Goal: Task Accomplishment & Management: Manage account settings

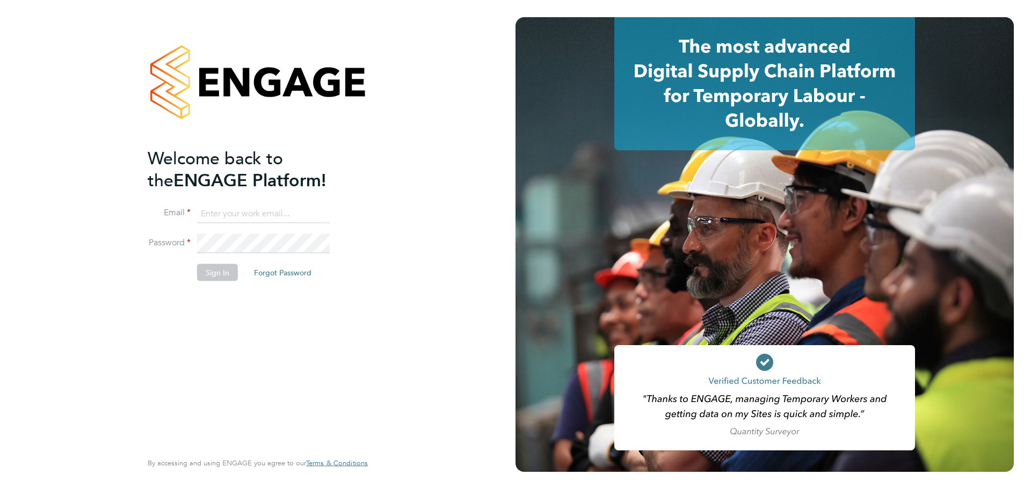
type input "[PERSON_NAME][EMAIL_ADDRESS][DOMAIN_NAME]"
drag, startPoint x: 209, startPoint y: 265, endPoint x: 220, endPoint y: 264, distance: 11.3
click at [209, 265] on button "Sign In" at bounding box center [217, 272] width 41 height 17
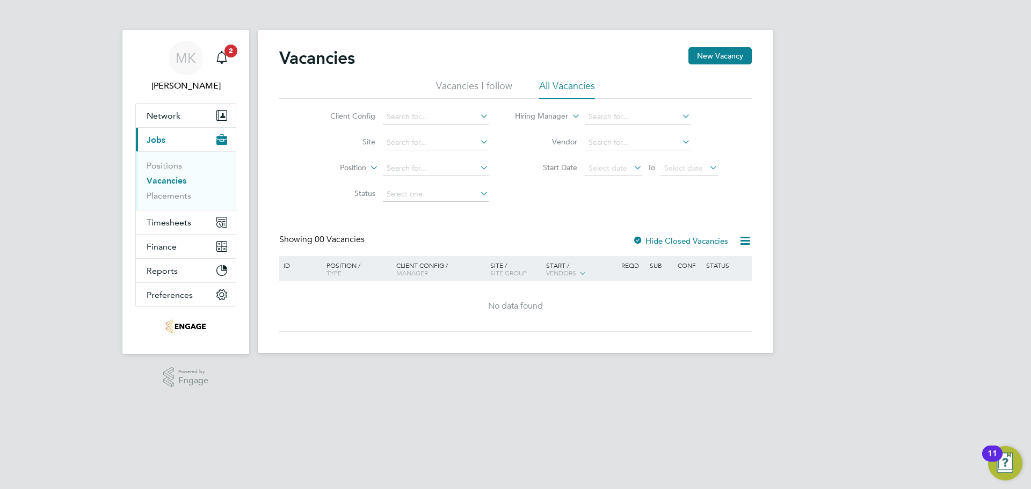
click at [169, 183] on link "Vacancies" at bounding box center [167, 181] width 40 height 10
click at [556, 80] on li "All Vacancies" at bounding box center [567, 88] width 56 height 19
click at [486, 85] on li "Vacancies I follow" at bounding box center [474, 88] width 76 height 19
click at [559, 82] on li "All Vacancies" at bounding box center [567, 88] width 56 height 19
click at [467, 88] on li "Vacancies I follow" at bounding box center [474, 88] width 76 height 19
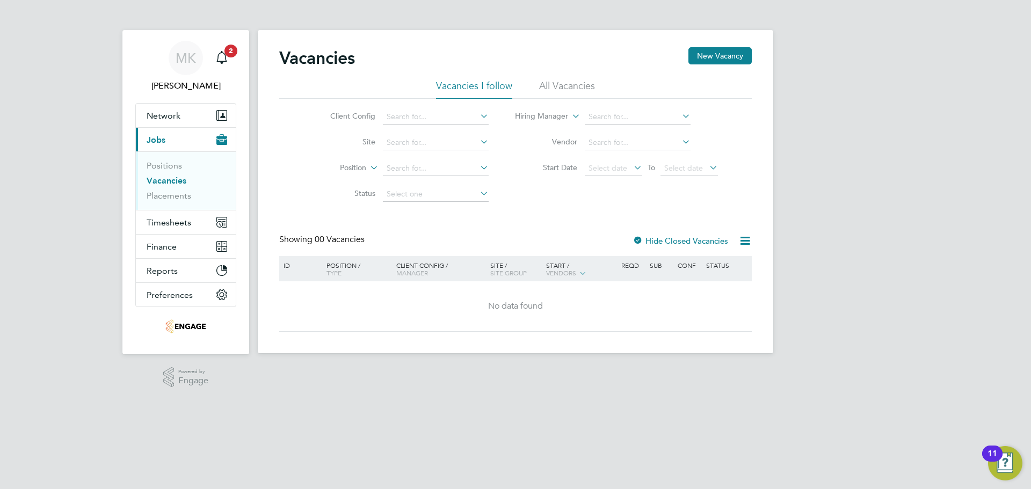
click at [583, 84] on li "All Vacancies" at bounding box center [567, 88] width 56 height 19
click at [637, 239] on div at bounding box center [638, 241] width 11 height 11
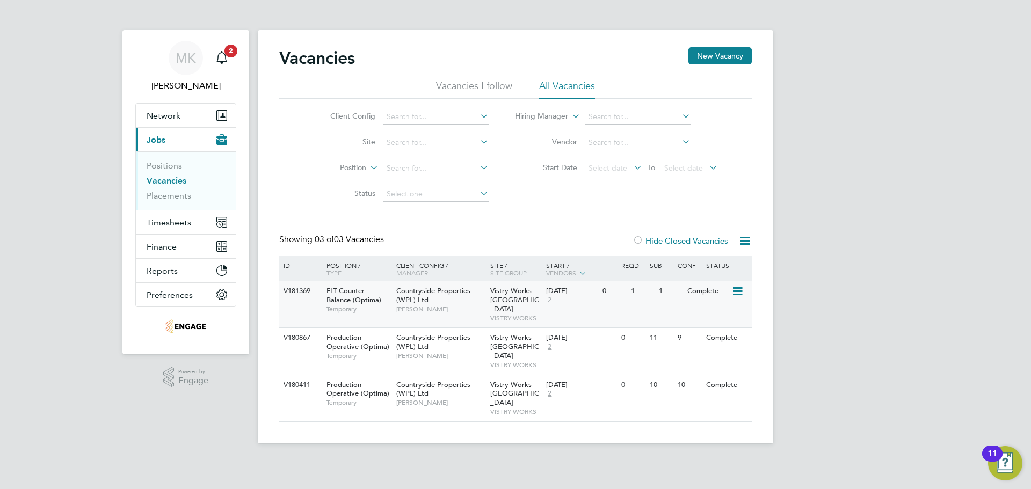
click at [295, 302] on div "V181369 FLT Counter Balance (Optima) Temporary Countryside Properties (WPL) Ltd…" at bounding box center [515, 304] width 473 height 46
click at [173, 167] on link "Positions" at bounding box center [164, 166] width 35 height 10
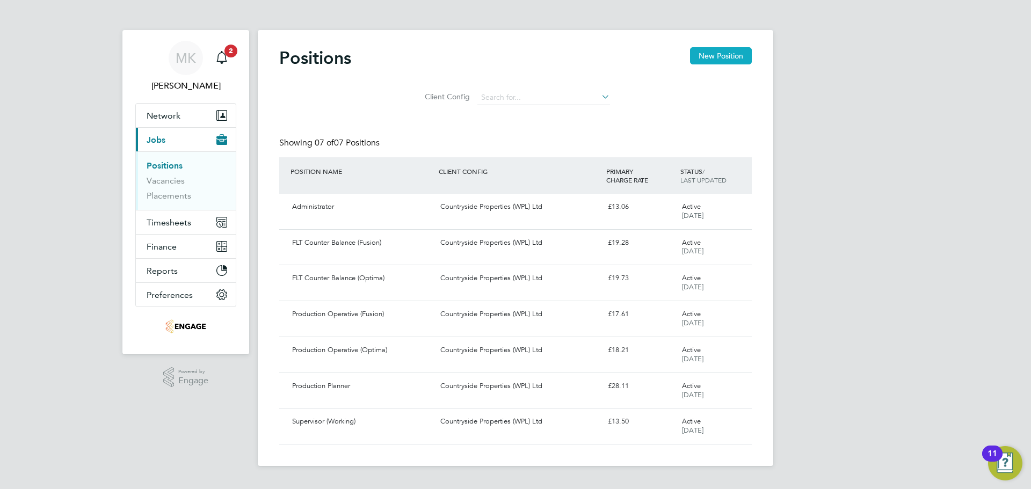
click at [723, 52] on button "New Position" at bounding box center [721, 55] width 62 height 17
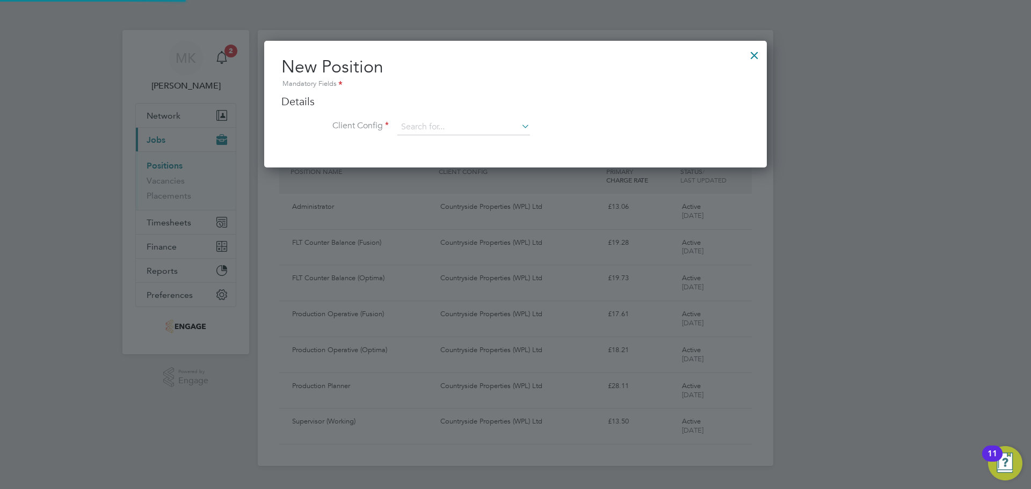
scroll to position [127, 503]
click at [467, 125] on input at bounding box center [463, 127] width 133 height 16
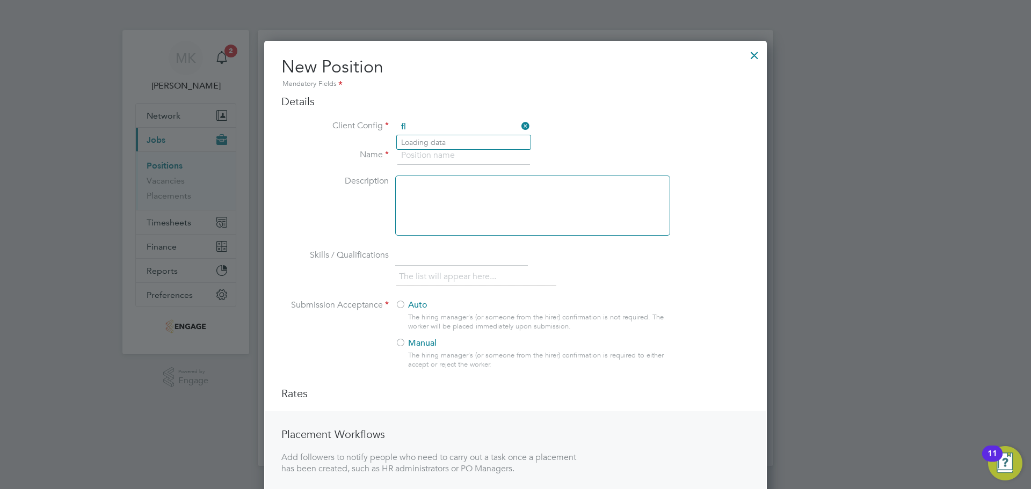
type input "f"
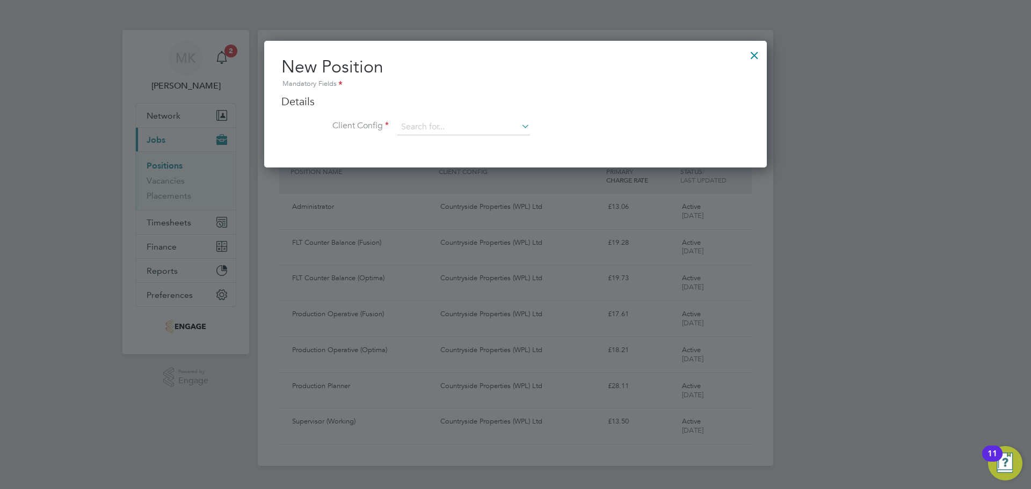
click at [755, 55] on div at bounding box center [754, 52] width 19 height 19
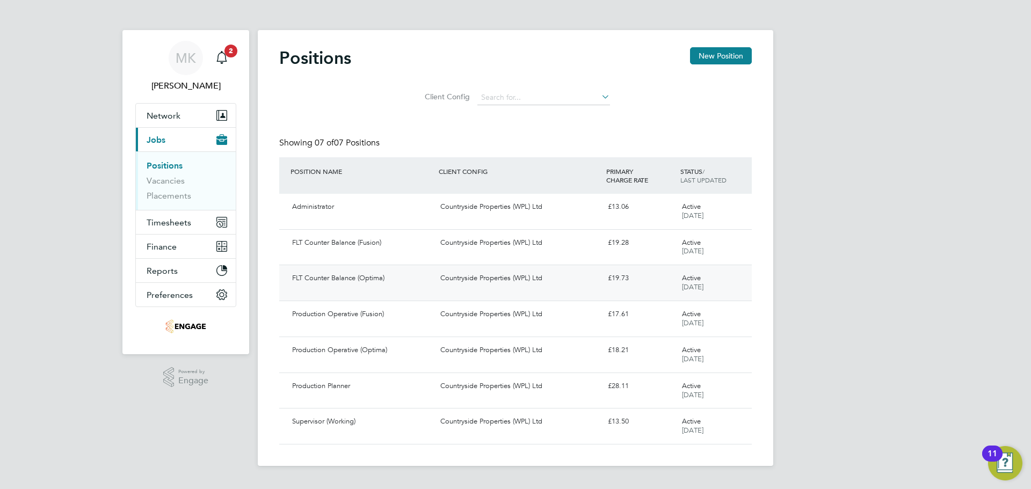
click at [406, 283] on div "FLT Counter Balance (Optima)" at bounding box center [362, 279] width 148 height 18
click at [171, 180] on link "Vacancies" at bounding box center [166, 181] width 38 height 10
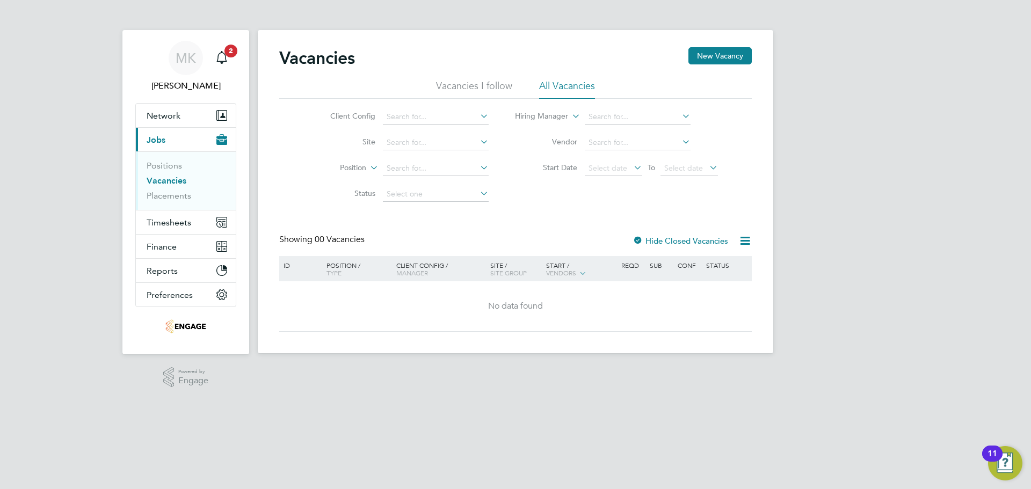
click at [640, 239] on div at bounding box center [638, 241] width 11 height 11
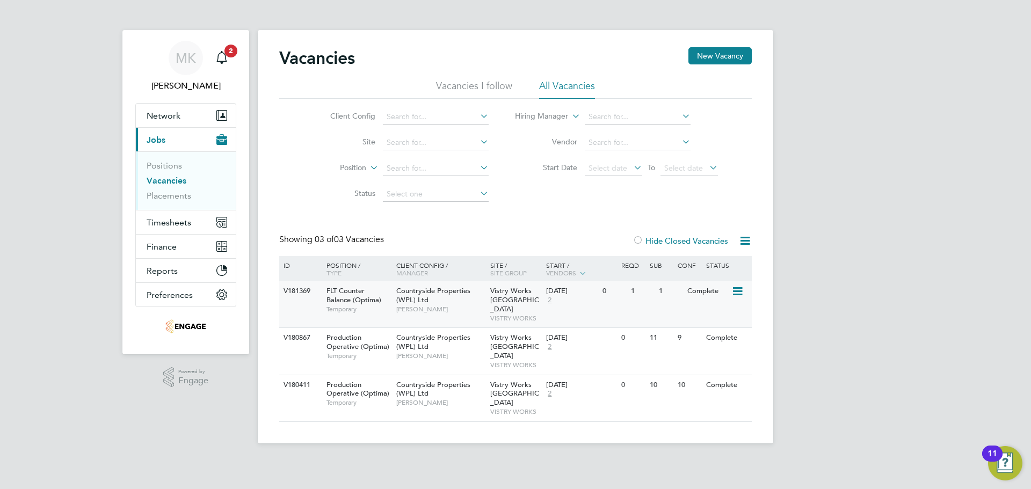
click at [738, 290] on icon at bounding box center [737, 291] width 11 height 13
click at [730, 348] on li "Update Status" at bounding box center [710, 346] width 62 height 15
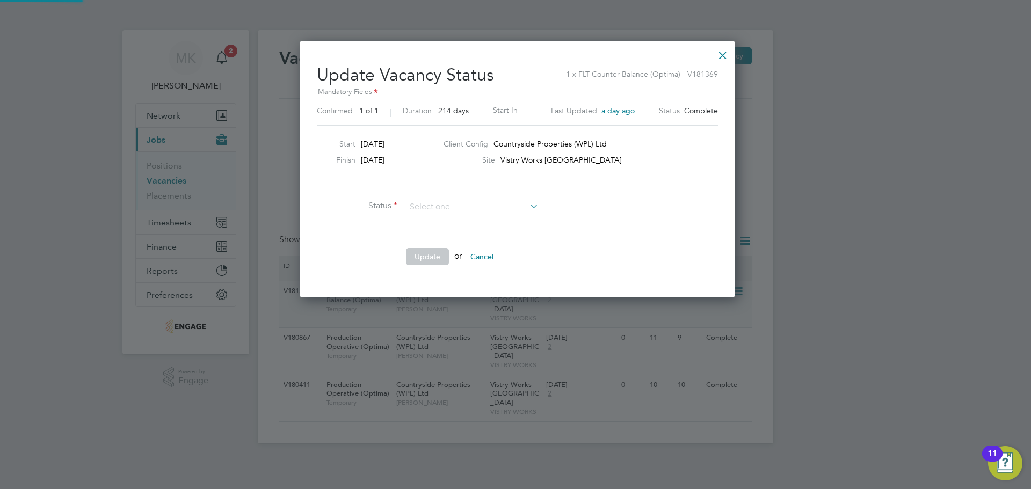
scroll to position [256, 432]
click at [465, 221] on li "Open" at bounding box center [473, 222] width 134 height 14
type input "Open"
click at [436, 261] on button "Update" at bounding box center [427, 256] width 43 height 17
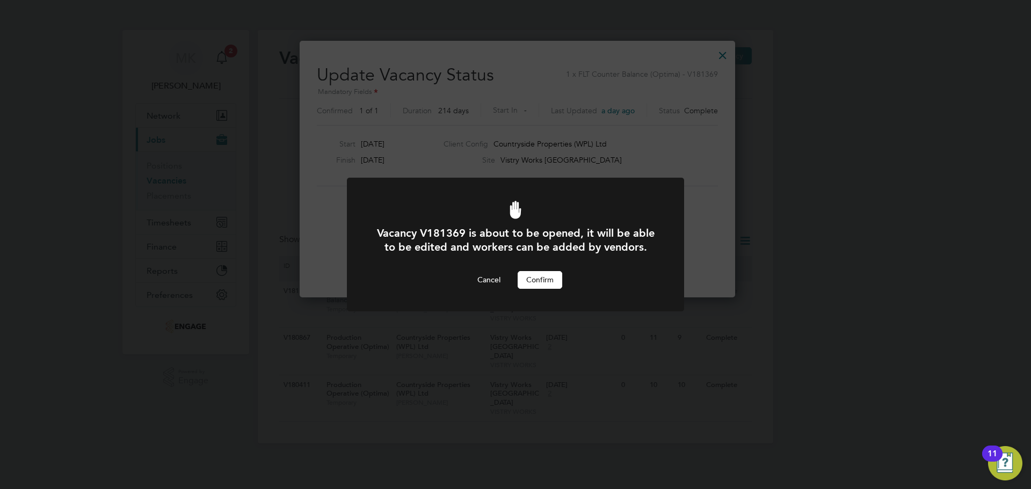
click at [549, 280] on button "Confirm" at bounding box center [540, 279] width 45 height 17
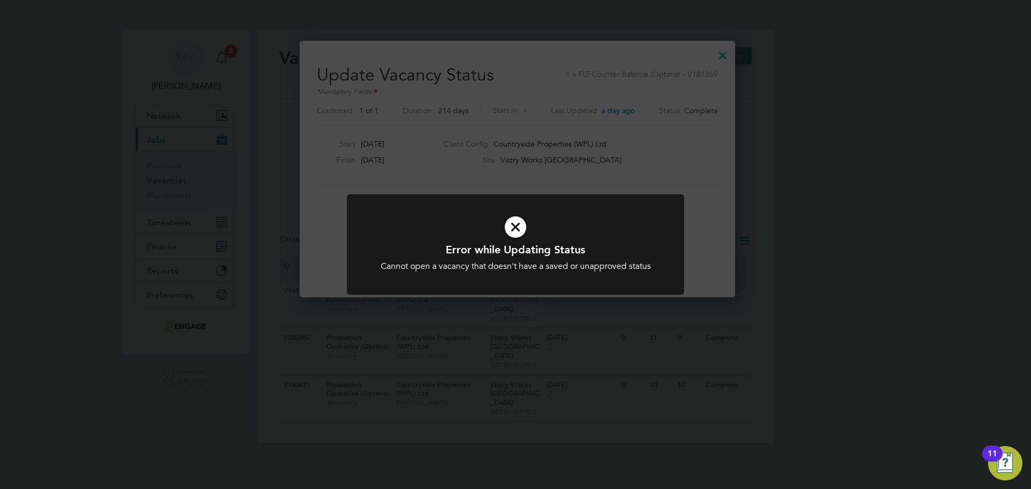
click at [509, 221] on icon at bounding box center [515, 227] width 279 height 42
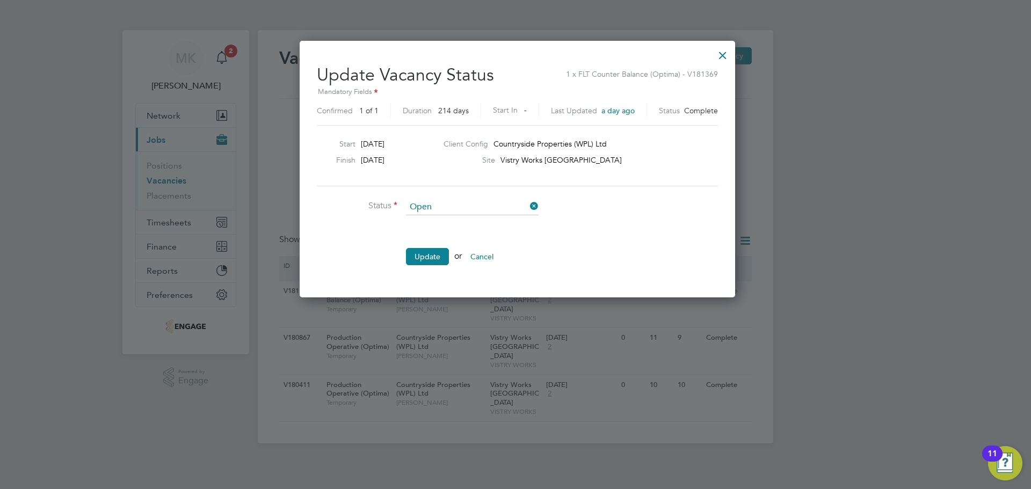
click at [715, 56] on div at bounding box center [722, 52] width 19 height 19
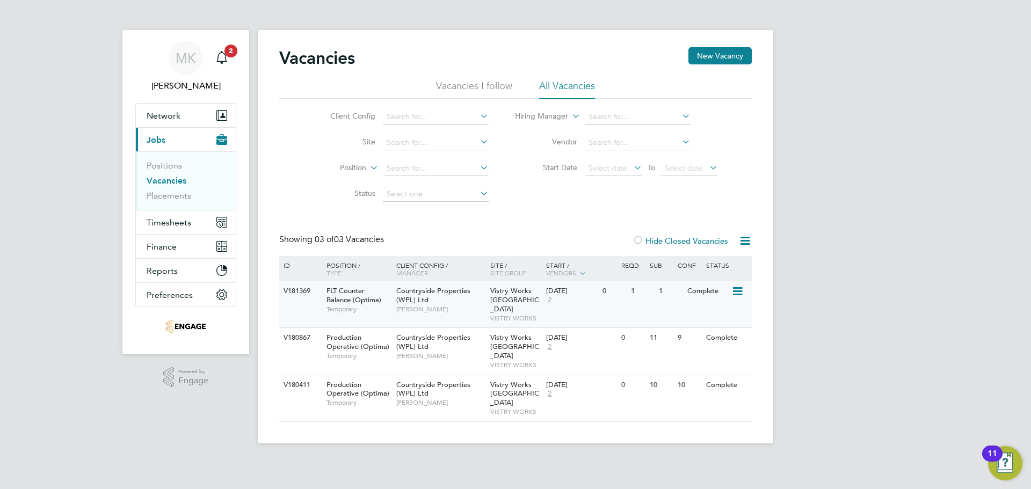
click at [737, 291] on icon at bounding box center [737, 291] width 11 height 13
click at [723, 311] on li "View Details" at bounding box center [710, 316] width 62 height 15
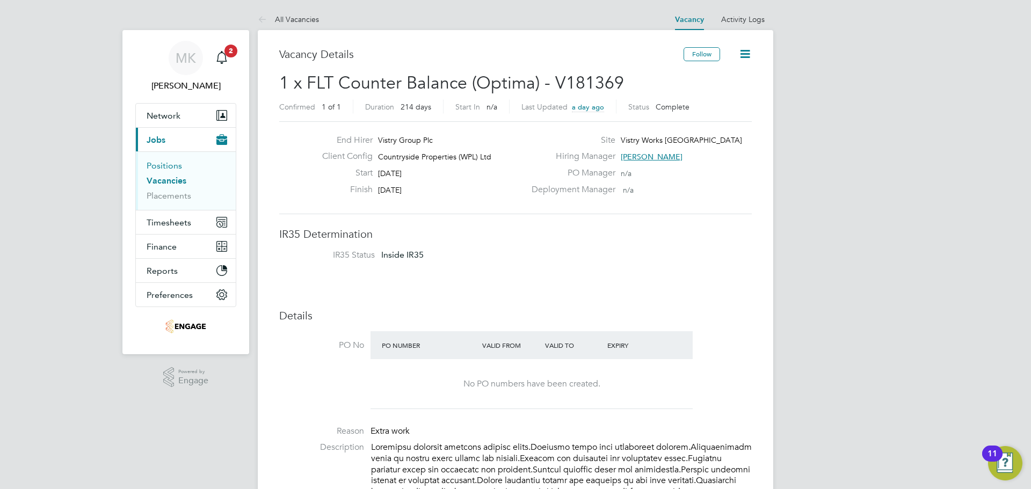
click at [166, 163] on link "Positions" at bounding box center [164, 166] width 35 height 10
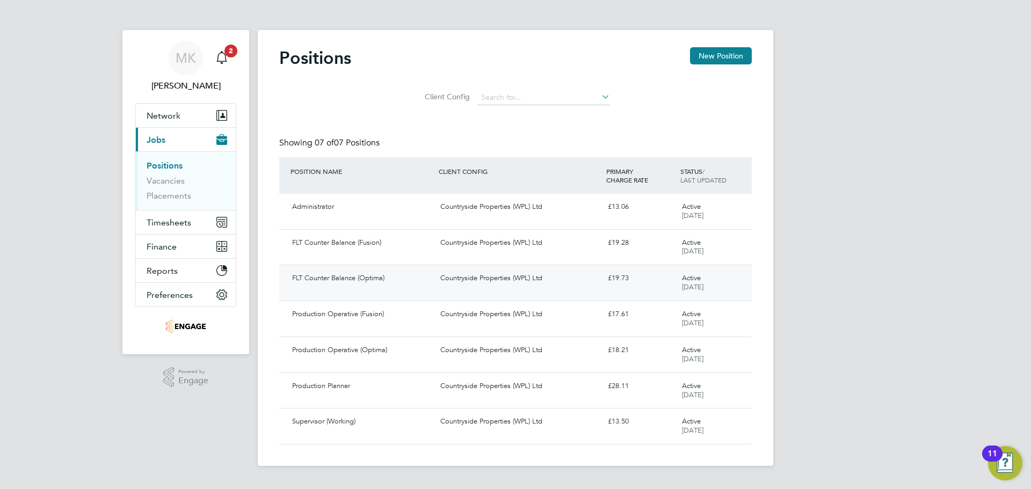
click at [401, 276] on div "FLT Counter Balance (Optima)" at bounding box center [362, 279] width 148 height 18
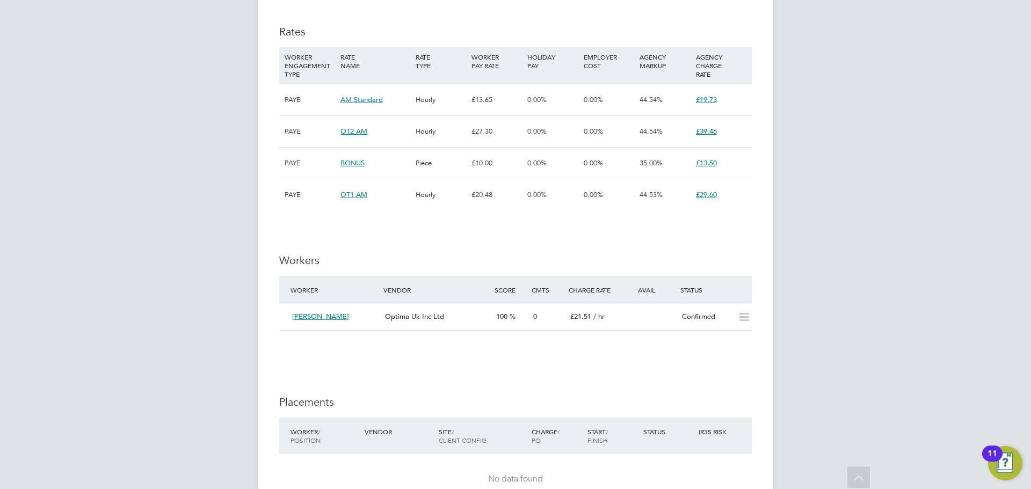
scroll to position [806, 0]
click at [748, 317] on icon at bounding box center [743, 316] width 13 height 9
click at [741, 316] on icon at bounding box center [743, 316] width 13 height 9
click at [737, 312] on icon at bounding box center [743, 316] width 13 height 9
click at [741, 313] on icon at bounding box center [743, 316] width 13 height 9
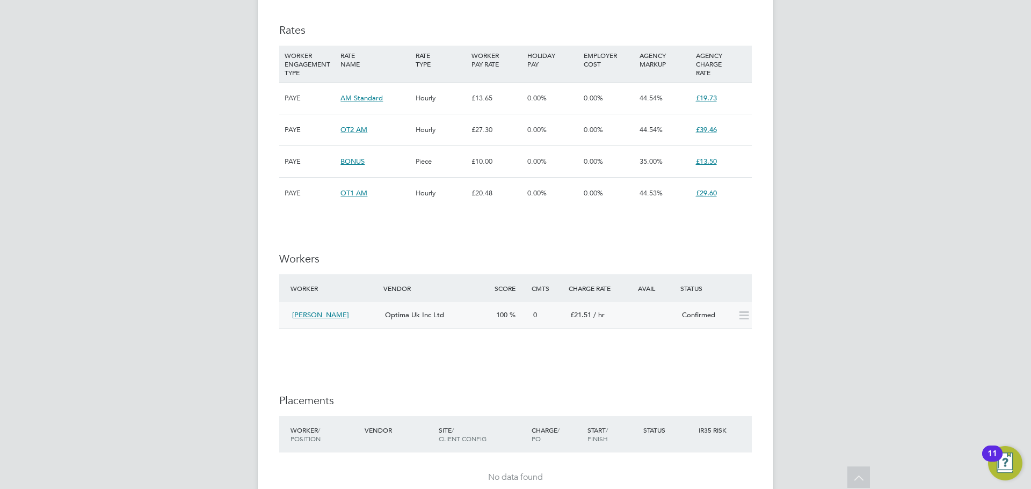
click at [741, 313] on icon at bounding box center [743, 316] width 13 height 9
click at [431, 309] on div "Optima Uk Inc Ltd" at bounding box center [436, 316] width 111 height 18
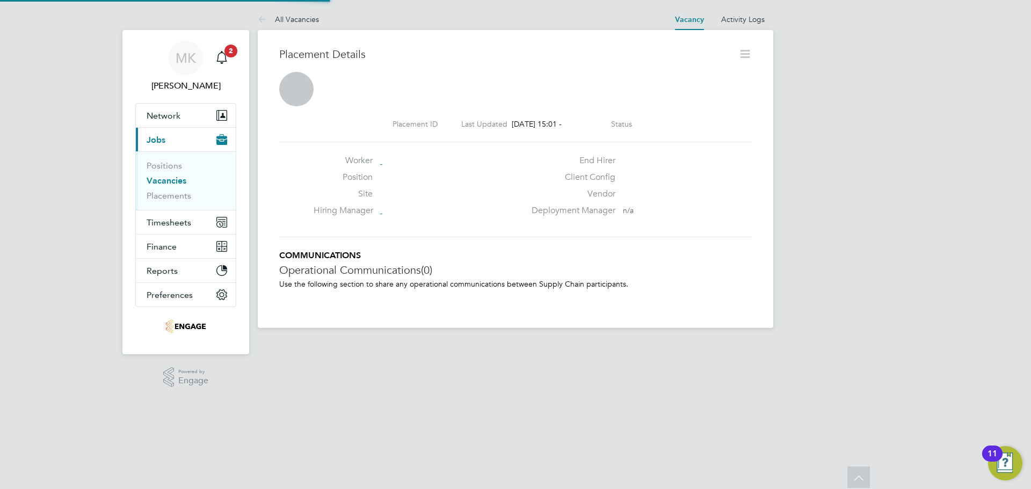
scroll to position [5, 5]
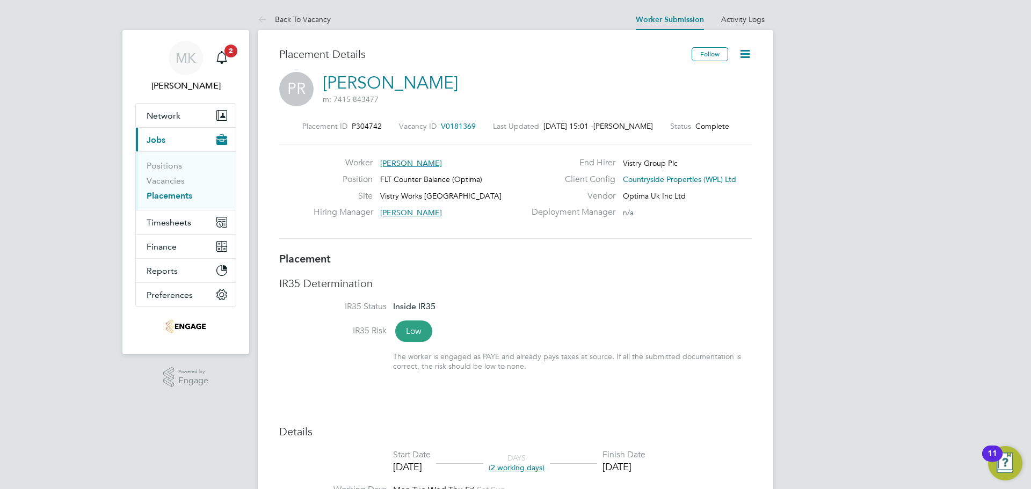
click at [746, 55] on icon at bounding box center [745, 53] width 13 height 13
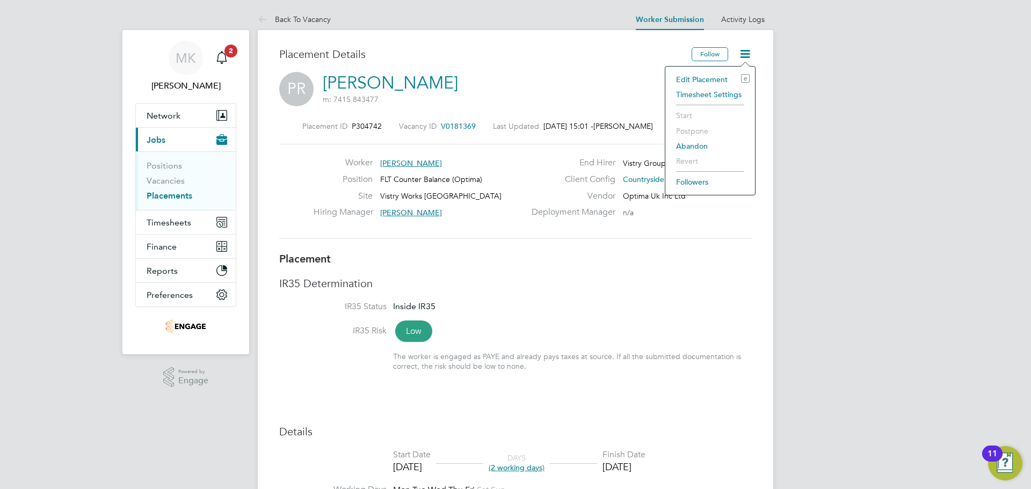
click at [714, 80] on li "Edit Placement e" at bounding box center [710, 79] width 79 height 15
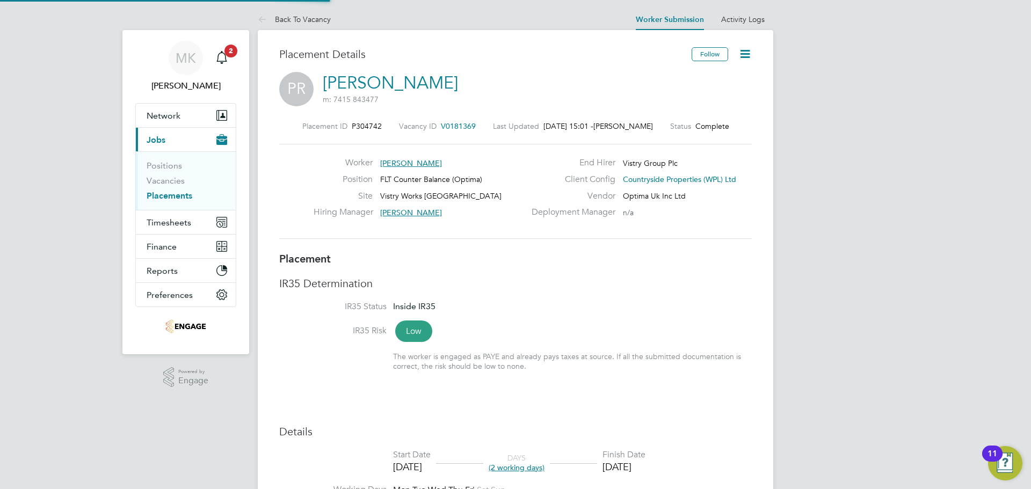
type input "[PERSON_NAME]"
type input "[DATE]"
type input "30 Sep 2025"
type input "07:00"
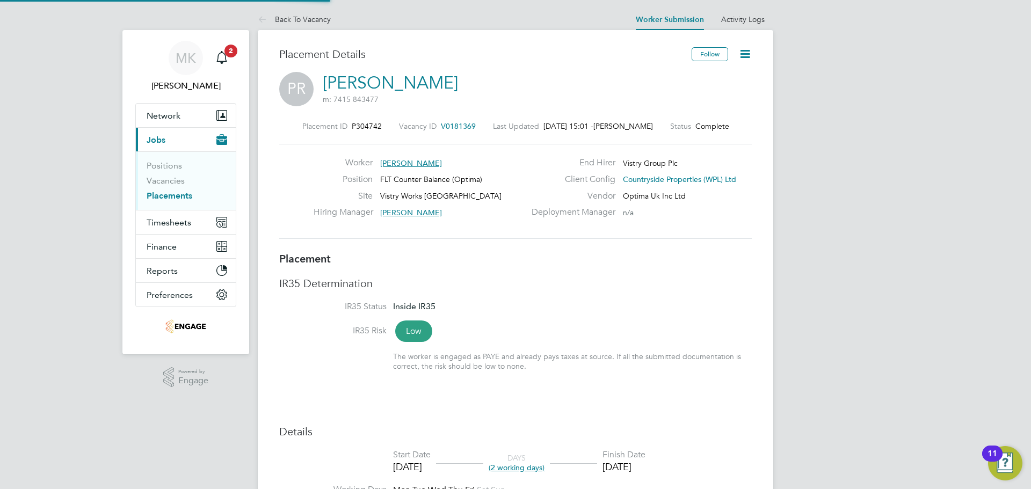
type input "15:00"
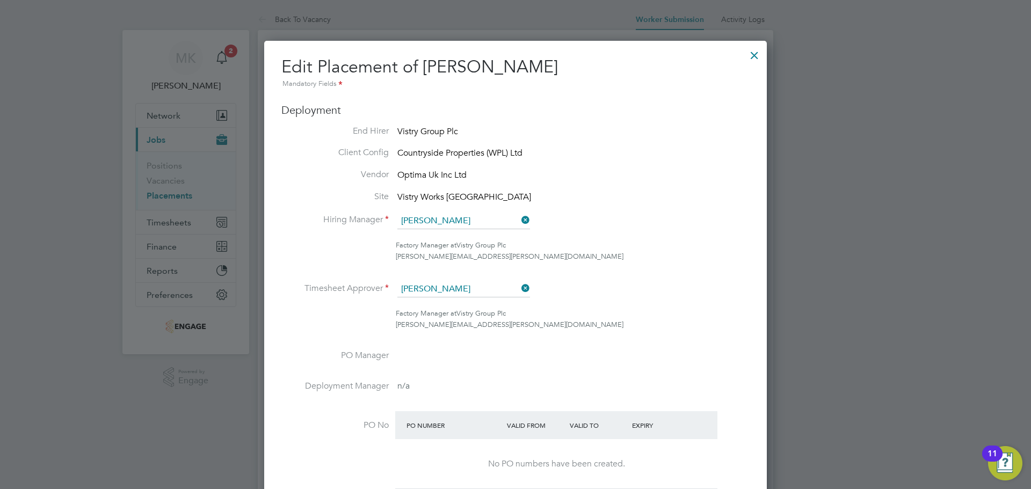
click at [755, 55] on div at bounding box center [754, 52] width 19 height 19
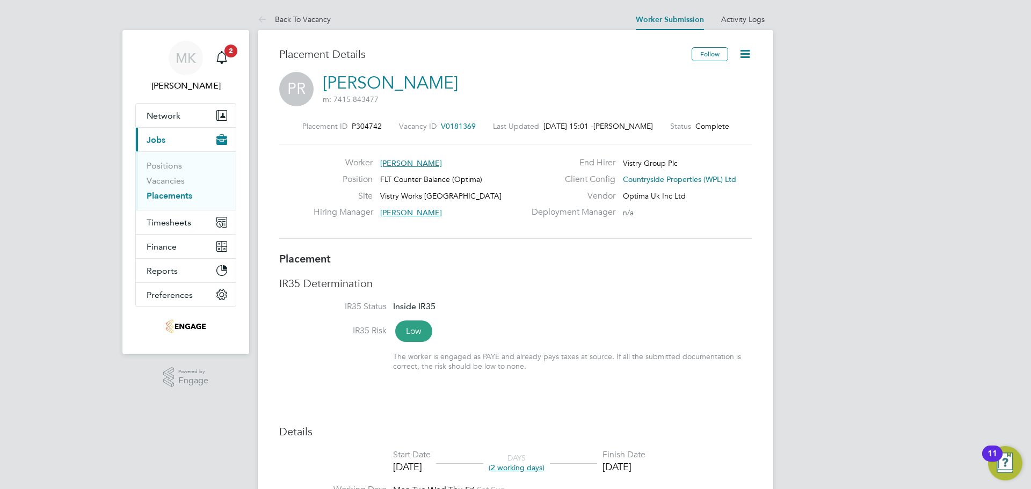
click at [747, 52] on icon at bounding box center [745, 53] width 13 height 13
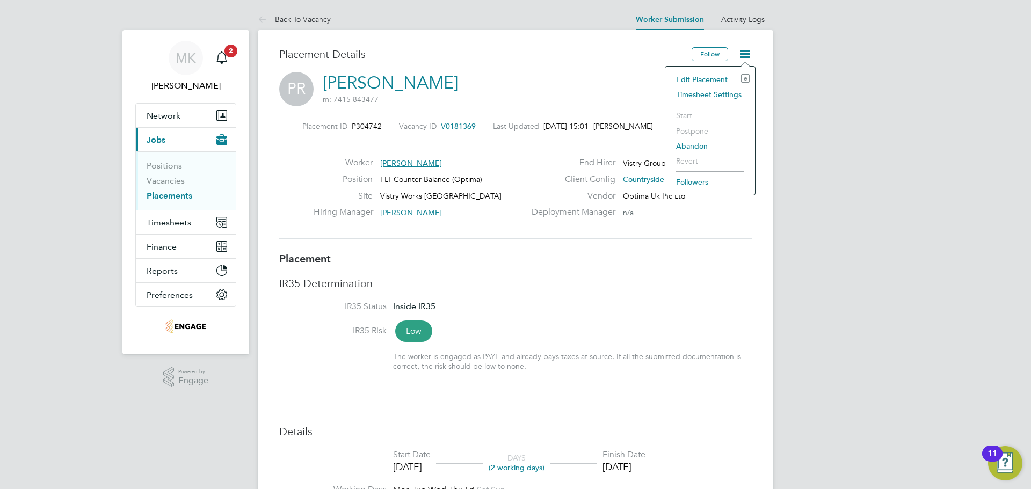
click at [693, 144] on li "Abandon" at bounding box center [710, 146] width 79 height 15
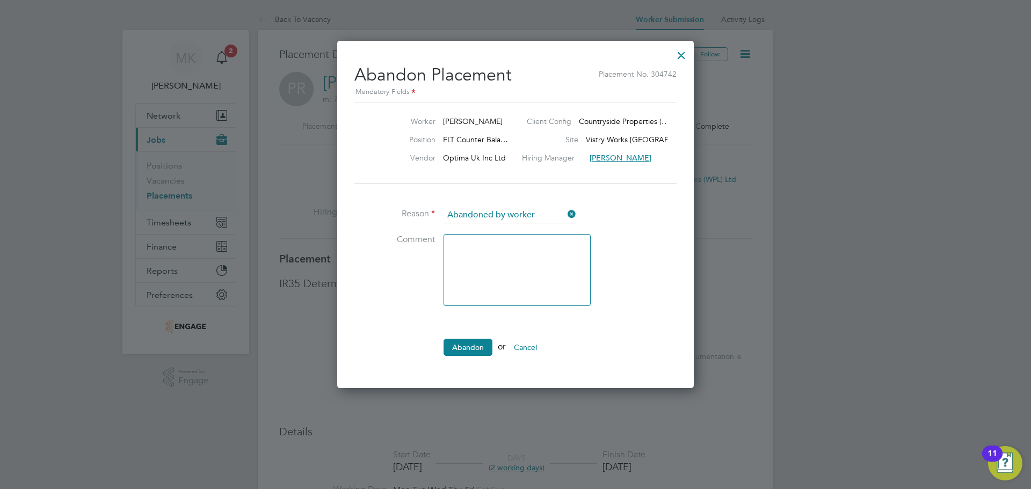
click at [471, 256] on textarea at bounding box center [517, 270] width 147 height 72
click at [551, 214] on input at bounding box center [510, 215] width 133 height 16
click at [540, 241] on li "Abandoned by hirer" at bounding box center [510, 243] width 134 height 14
type input "Abandoned by hirer"
click at [474, 344] on button "Abandon" at bounding box center [468, 347] width 49 height 17
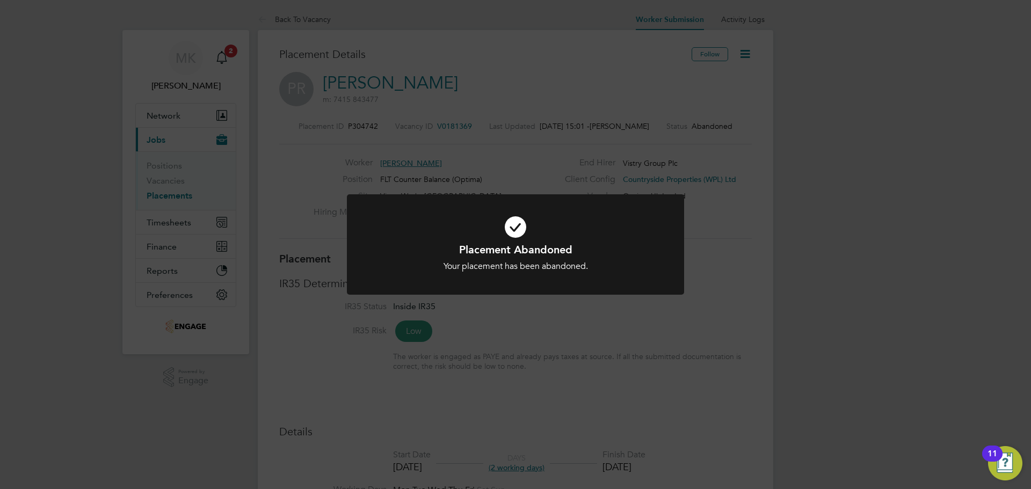
click at [764, 304] on div "Placement Abandoned Your placement has been abandoned. Cancel Okay" at bounding box center [515, 244] width 1031 height 489
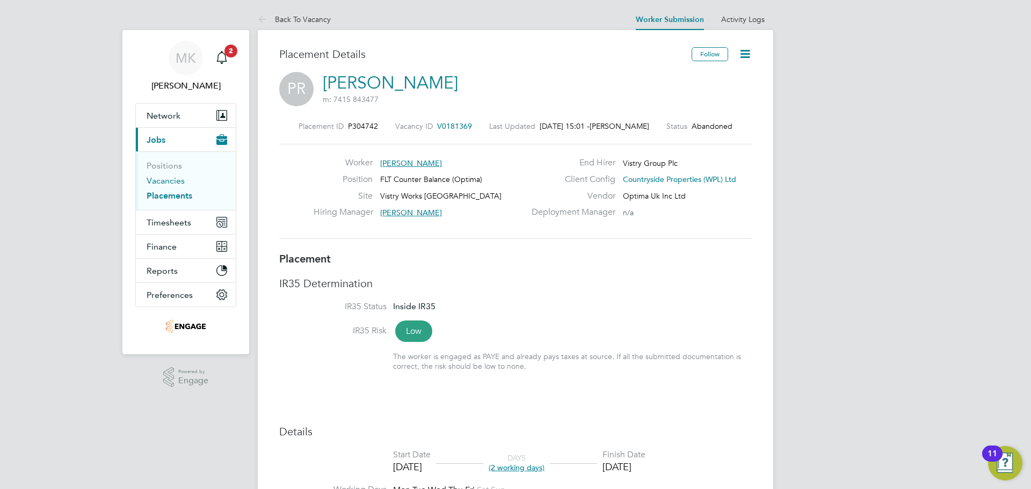
click at [170, 177] on link "Vacancies" at bounding box center [166, 181] width 38 height 10
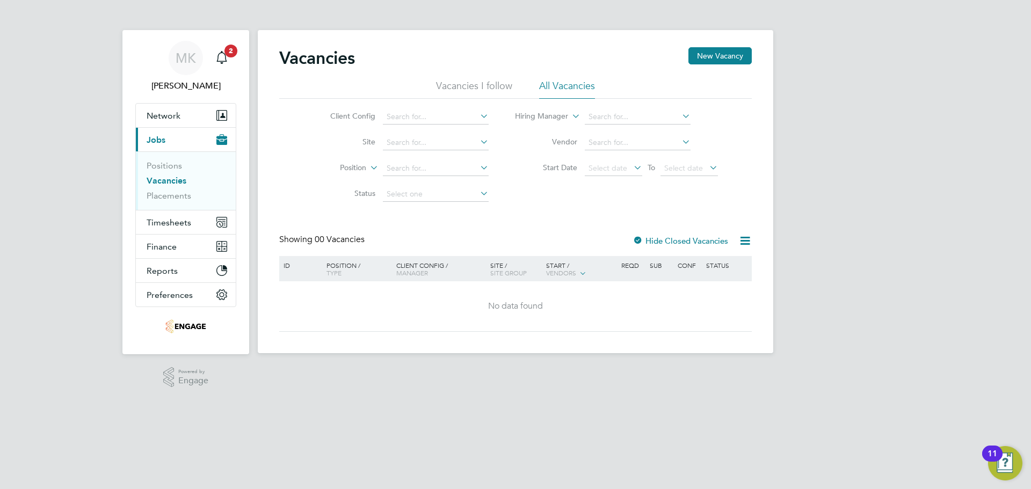
click at [645, 241] on label "Hide Closed Vacancies" at bounding box center [681, 241] width 96 height 10
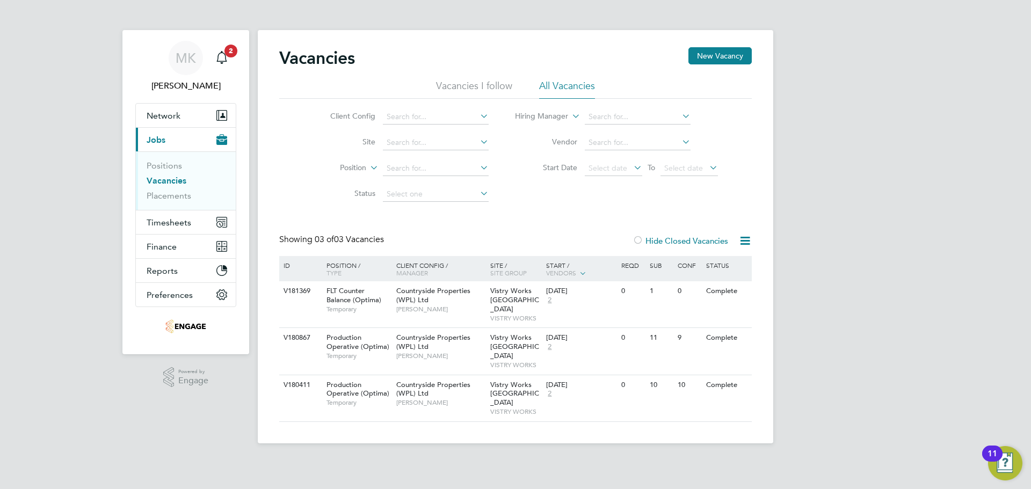
click at [638, 238] on div at bounding box center [638, 241] width 11 height 11
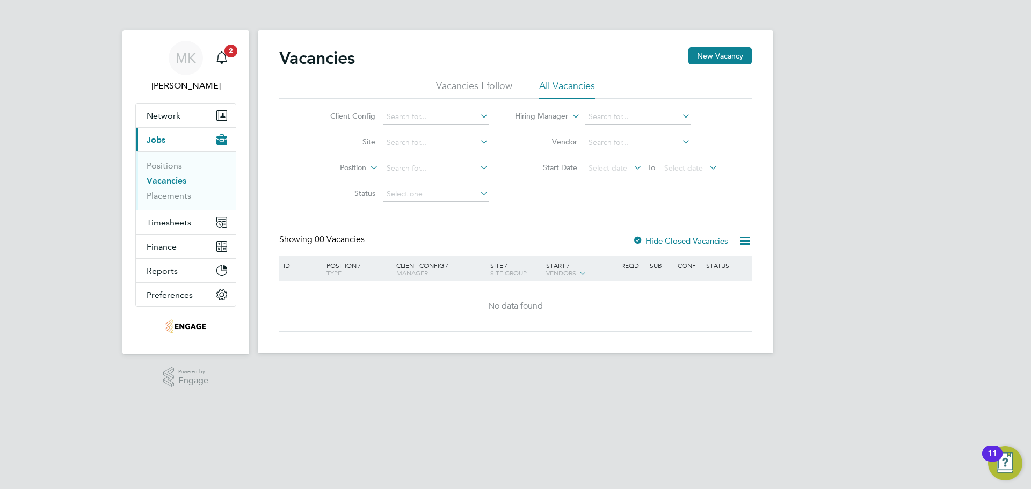
click at [638, 238] on div at bounding box center [638, 241] width 11 height 11
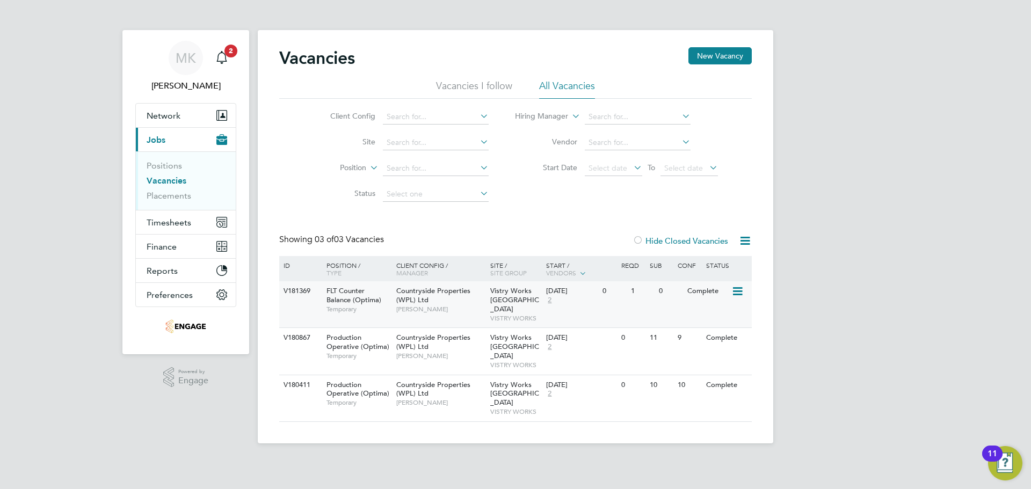
click at [612, 299] on div "0" at bounding box center [614, 291] width 28 height 20
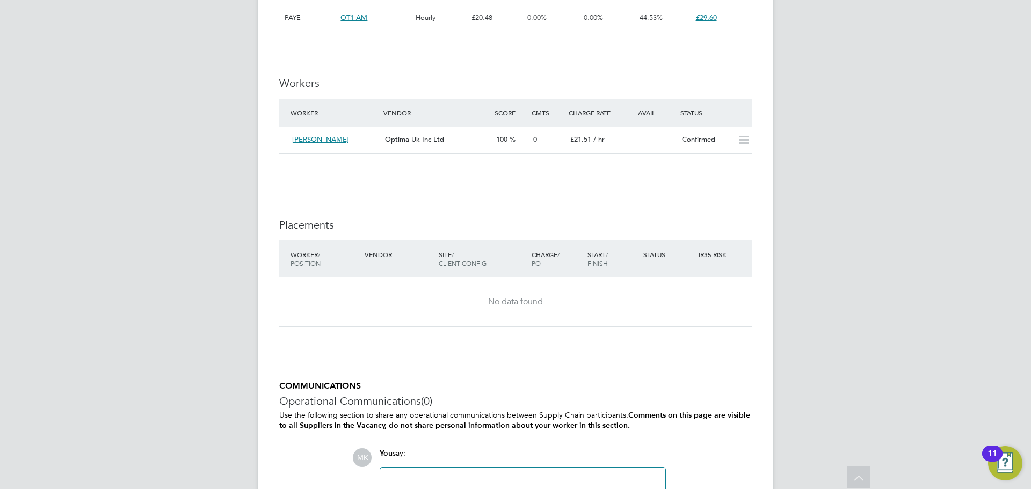
scroll to position [1021, 0]
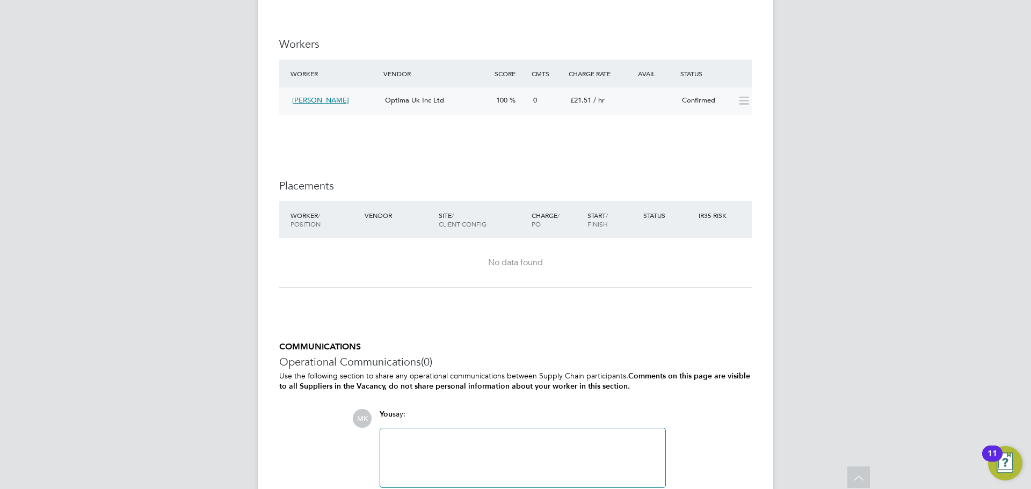
click at [739, 99] on icon at bounding box center [743, 101] width 13 height 9
click at [743, 101] on icon at bounding box center [743, 101] width 13 height 9
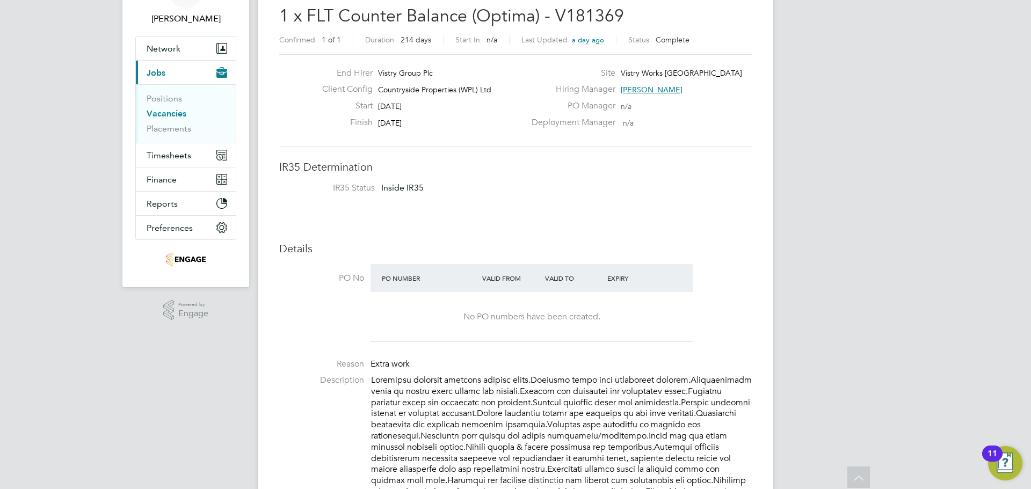
scroll to position [0, 0]
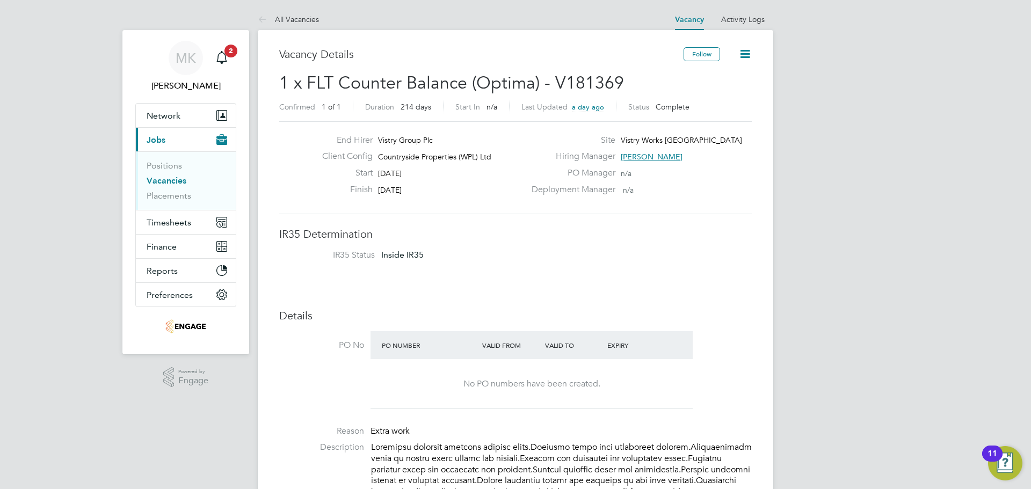
click at [157, 180] on link "Vacancies" at bounding box center [167, 181] width 40 height 10
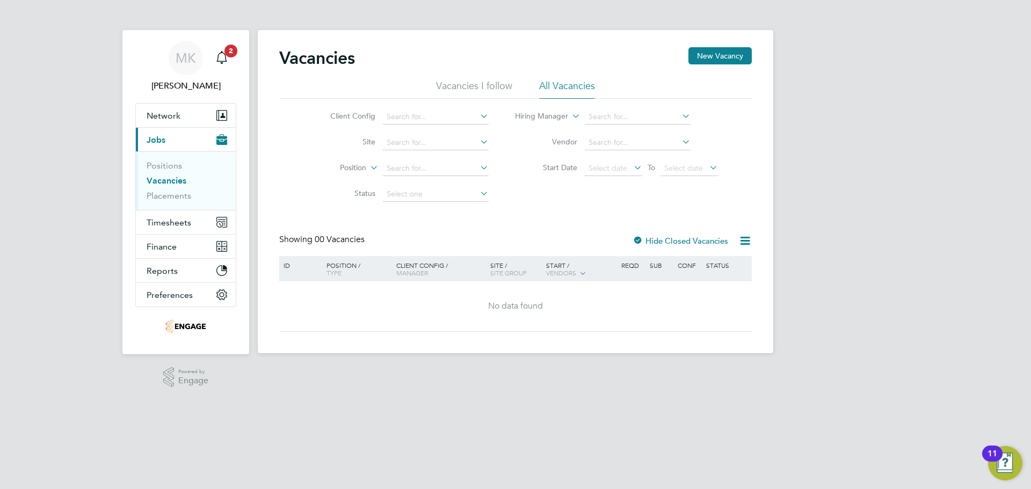
click at [637, 243] on div at bounding box center [638, 241] width 11 height 11
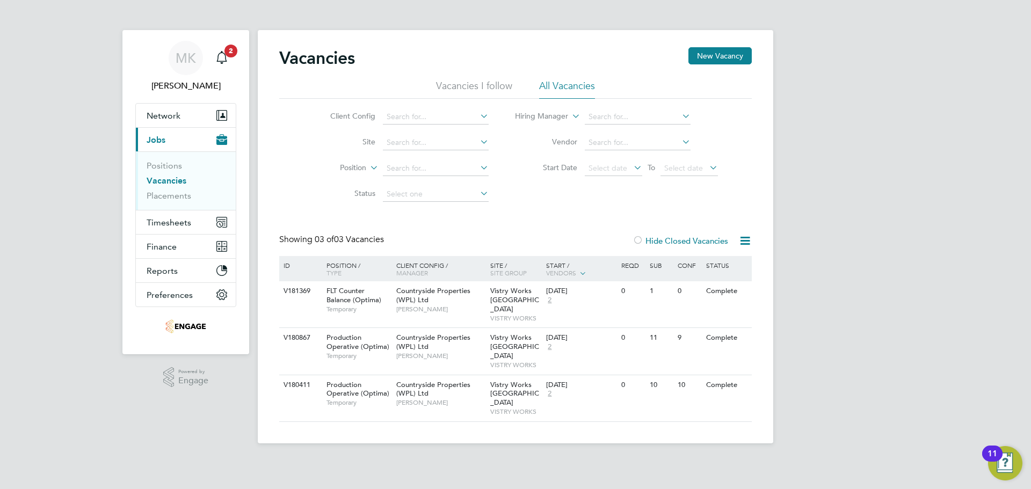
click at [652, 240] on label "Hide Closed Vacancies" at bounding box center [681, 241] width 96 height 10
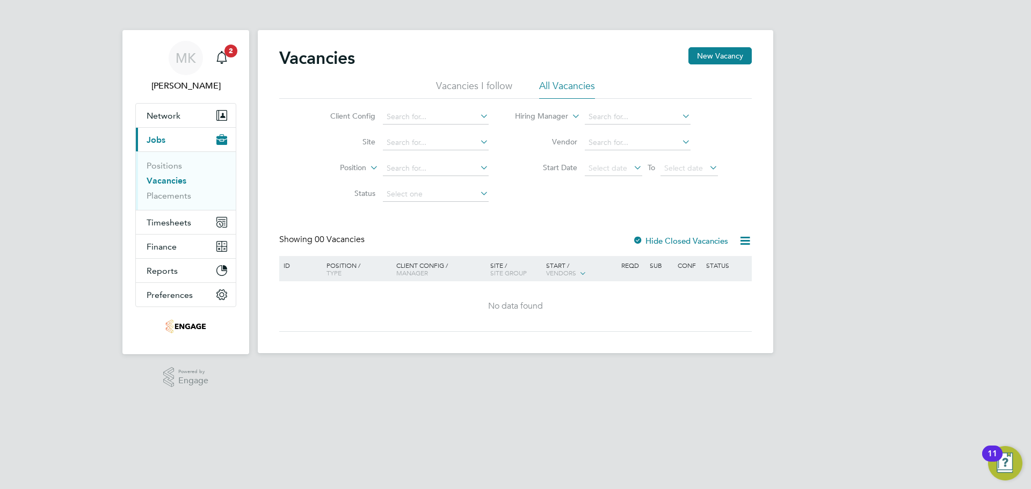
click at [647, 238] on label "Hide Closed Vacancies" at bounding box center [681, 241] width 96 height 10
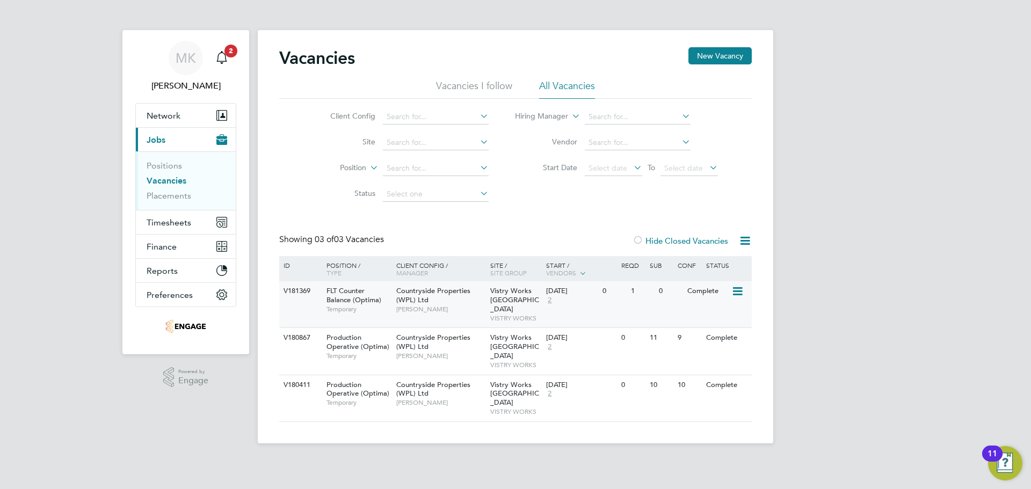
click at [742, 290] on icon at bounding box center [737, 291] width 11 height 13
click at [715, 350] on li "Update Status" at bounding box center [710, 346] width 62 height 15
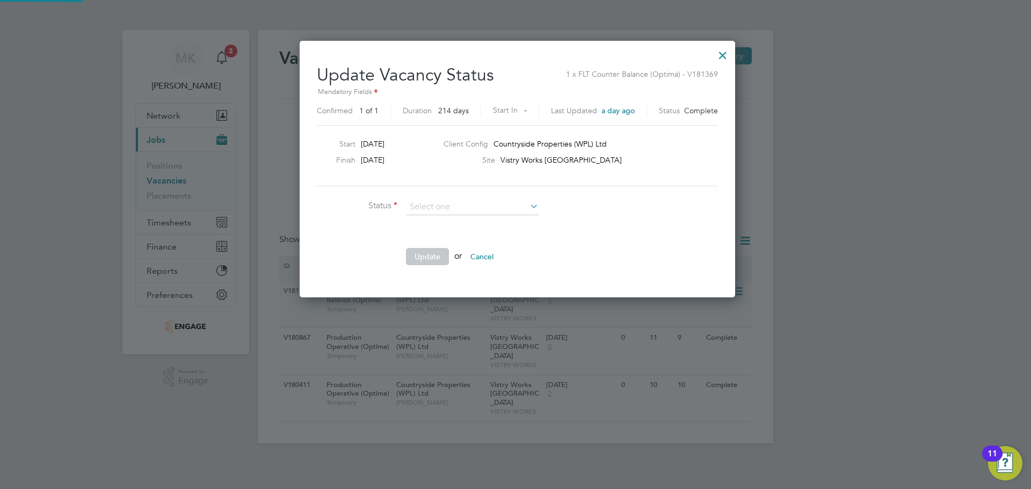
scroll to position [256, 432]
click at [472, 221] on li "Open" at bounding box center [473, 222] width 134 height 14
type input "Open"
click at [431, 257] on button "Update" at bounding box center [427, 256] width 43 height 17
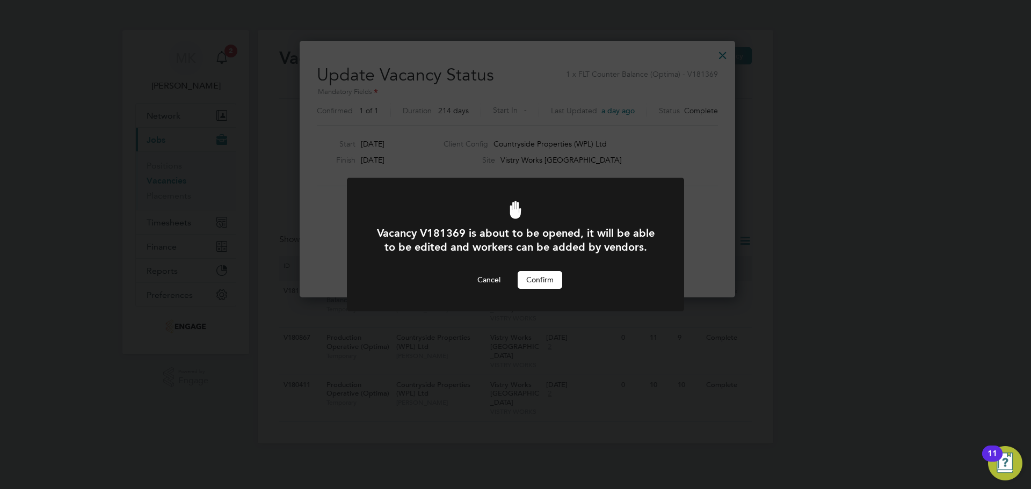
click at [551, 276] on button "Confirm" at bounding box center [540, 279] width 45 height 17
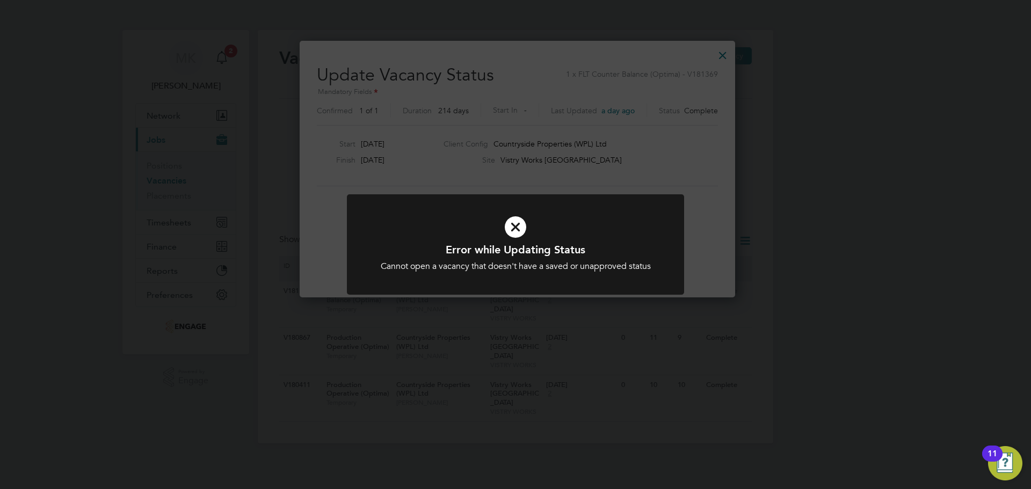
click at [517, 227] on icon at bounding box center [515, 227] width 279 height 42
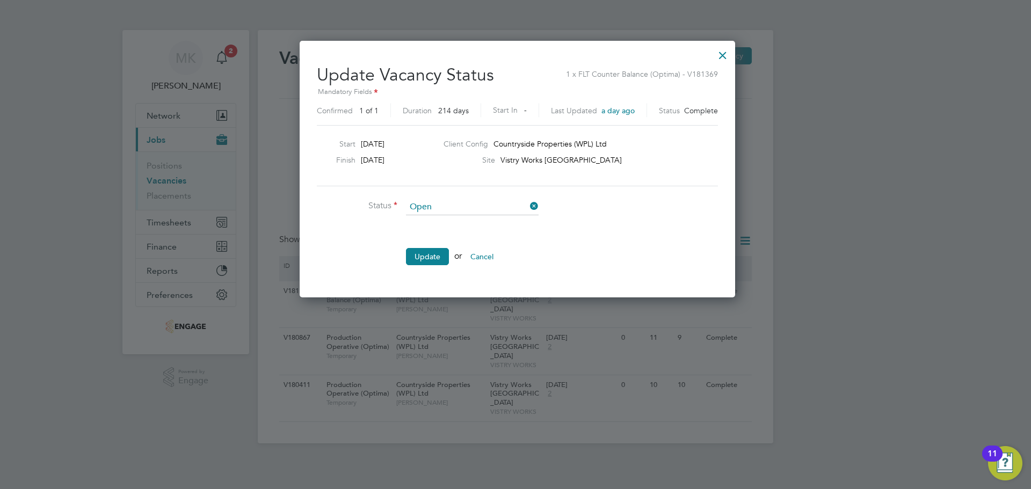
click at [717, 50] on div at bounding box center [722, 52] width 19 height 19
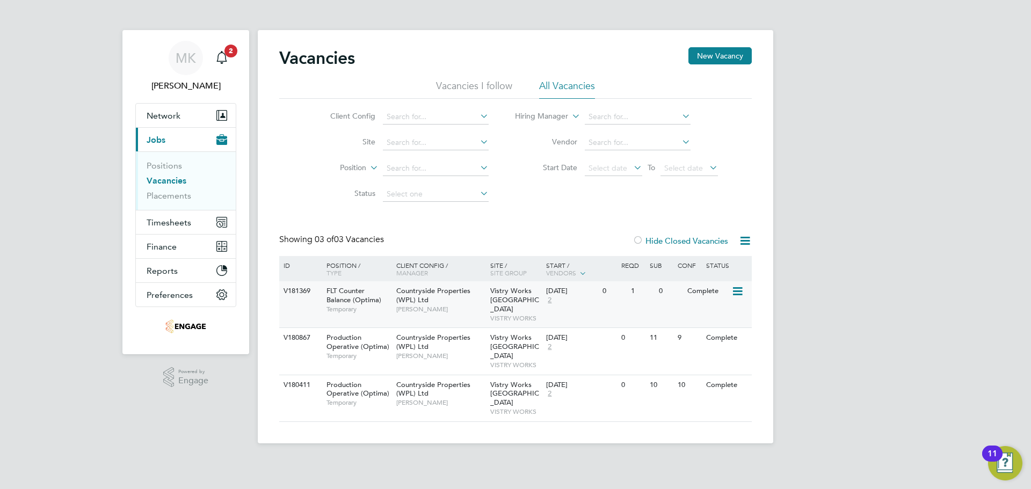
click at [739, 293] on icon at bounding box center [737, 291] width 11 height 13
click at [786, 286] on div "[PERSON_NAME] Notifications 2 Applications: Network Team Members Businesses Sit…" at bounding box center [515, 230] width 1031 height 461
click at [169, 112] on span "Network" at bounding box center [164, 116] width 34 height 10
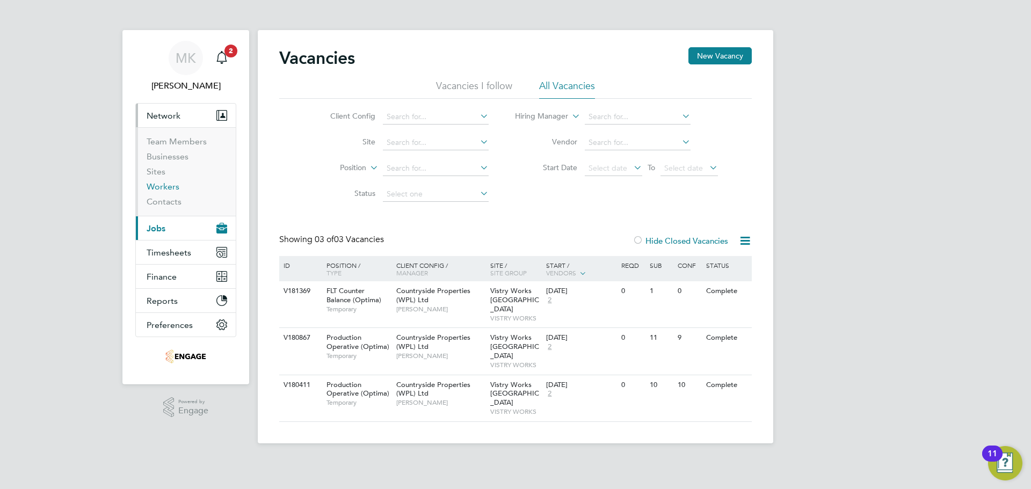
click at [160, 183] on link "Workers" at bounding box center [163, 187] width 33 height 10
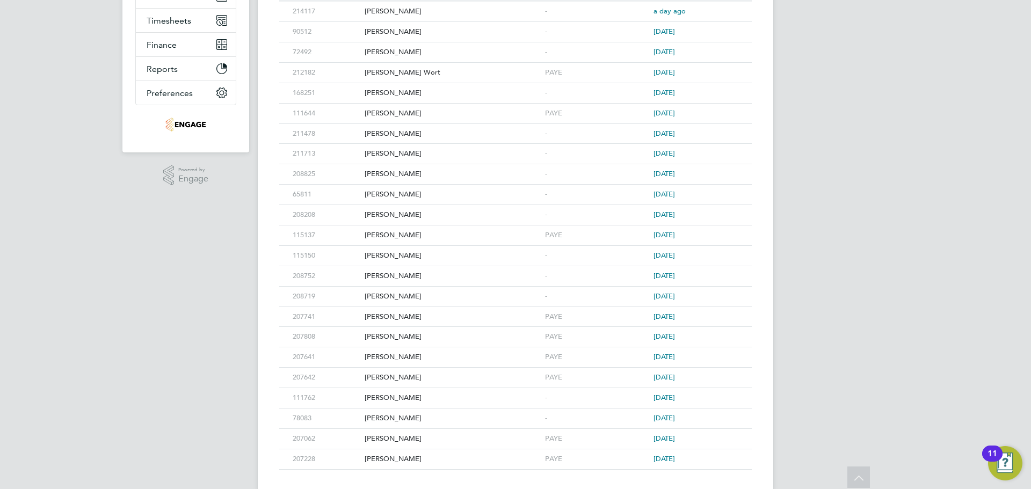
scroll to position [198, 0]
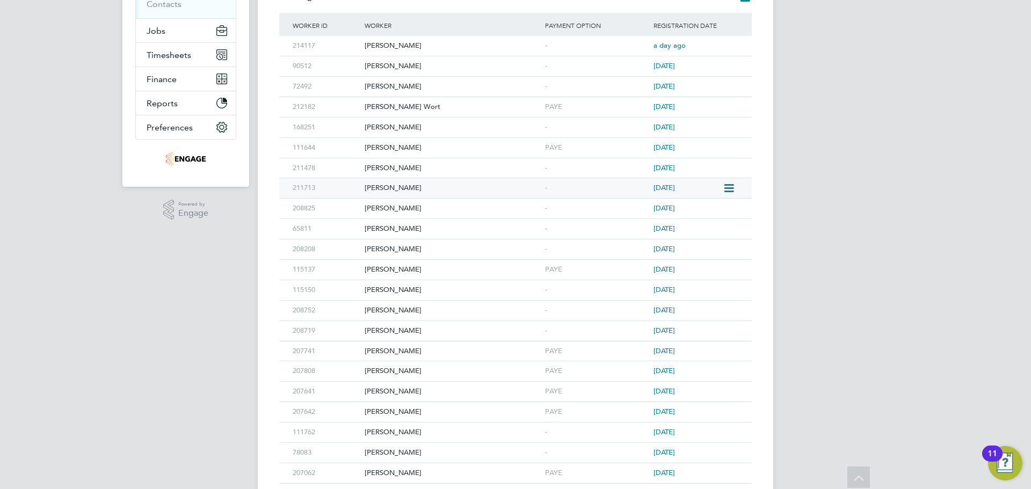
click at [728, 186] on icon at bounding box center [728, 188] width 11 height 13
click at [409, 186] on div "[PERSON_NAME]" at bounding box center [452, 188] width 180 height 20
click at [727, 40] on icon at bounding box center [728, 46] width 11 height 13
click at [406, 42] on div "[PERSON_NAME]" at bounding box center [452, 46] width 180 height 20
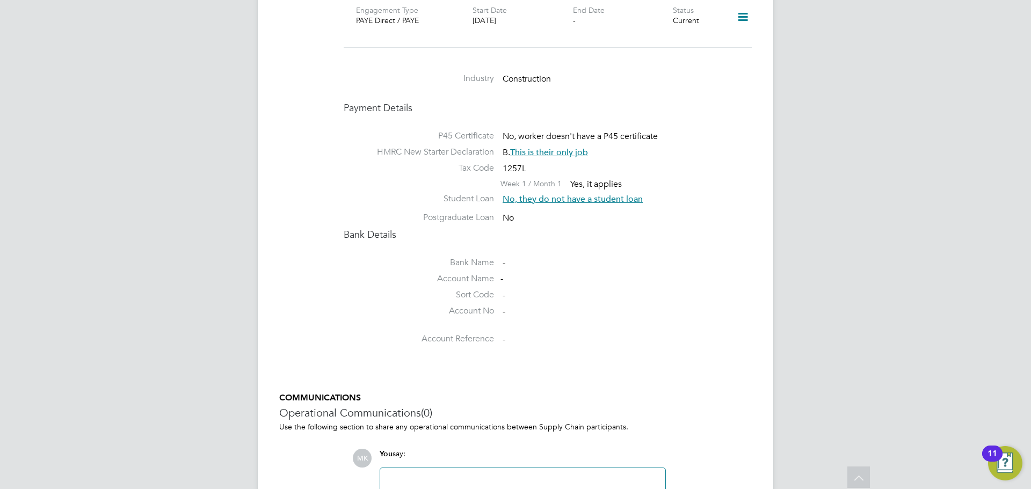
scroll to position [911, 0]
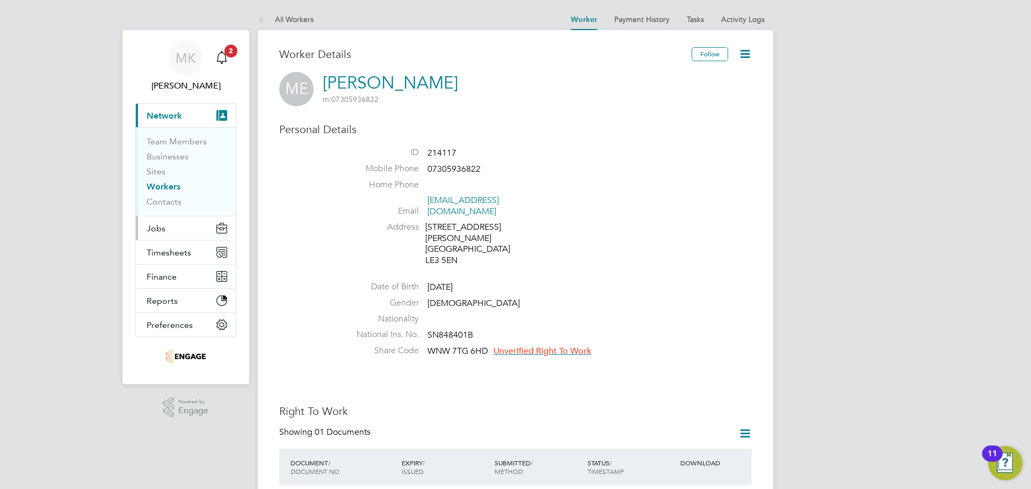
click at [161, 228] on span "Jobs" at bounding box center [156, 228] width 19 height 10
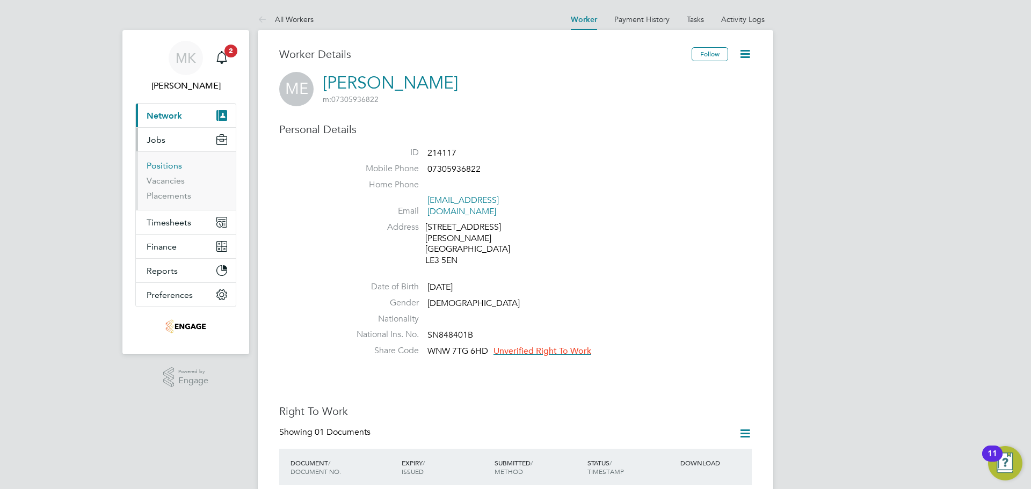
click at [177, 163] on link "Positions" at bounding box center [164, 166] width 35 height 10
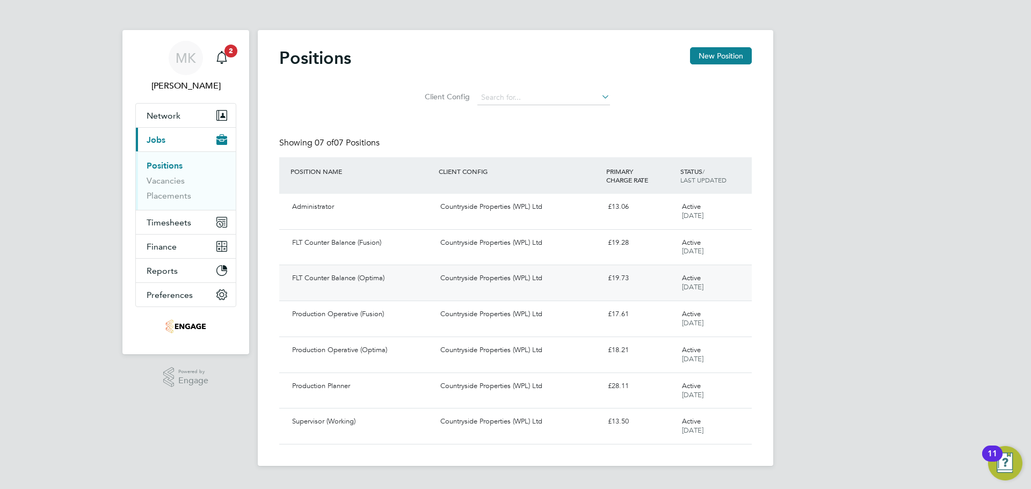
click at [409, 278] on div "FLT Counter Balance (Optima)" at bounding box center [362, 279] width 148 height 18
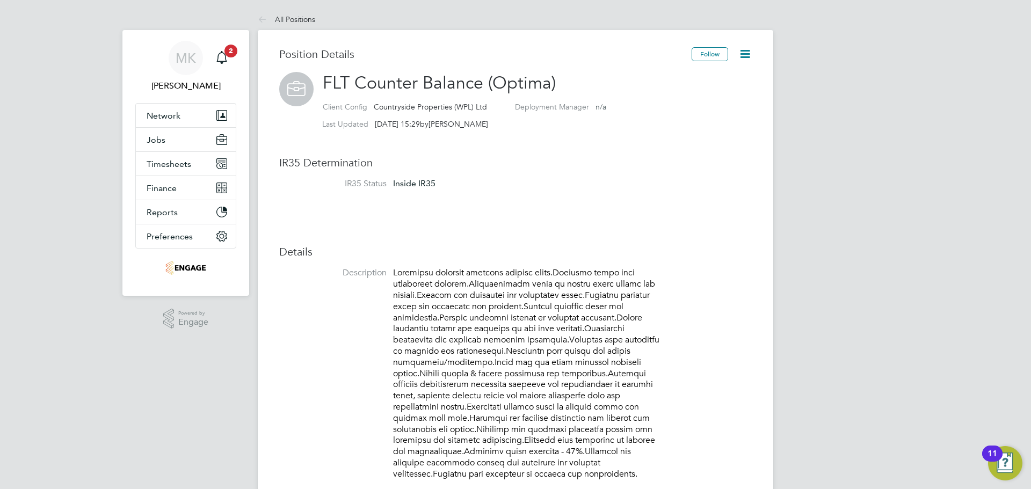
click at [747, 53] on icon at bounding box center [745, 53] width 13 height 13
drag, startPoint x: 903, startPoint y: 57, endPoint x: 892, endPoint y: 24, distance: 35.2
